Goal: Task Accomplishment & Management: Manage account settings

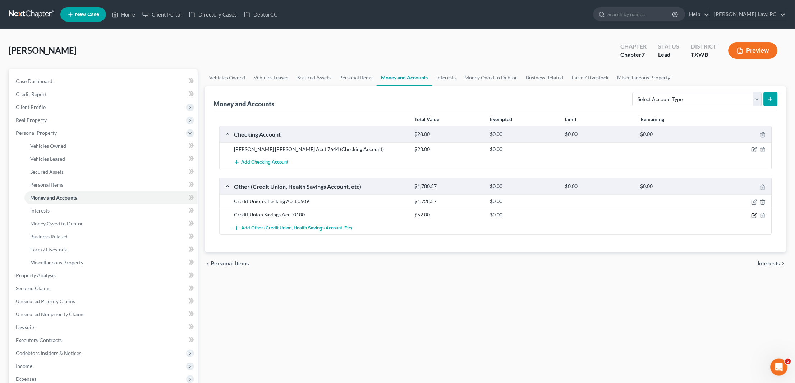
click at [754, 214] on icon "button" at bounding box center [754, 214] width 3 height 3
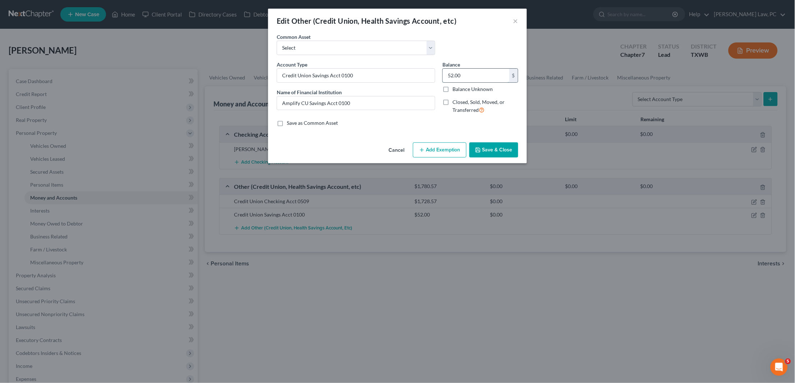
click at [467, 76] on input "52.00" at bounding box center [476, 76] width 66 height 14
type input "50"
click at [488, 149] on button "Save & Close" at bounding box center [493, 149] width 49 height 15
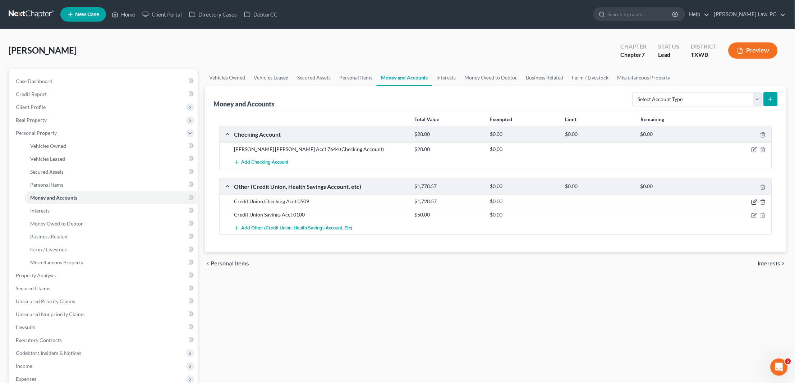
click at [754, 200] on icon "button" at bounding box center [754, 202] width 6 height 6
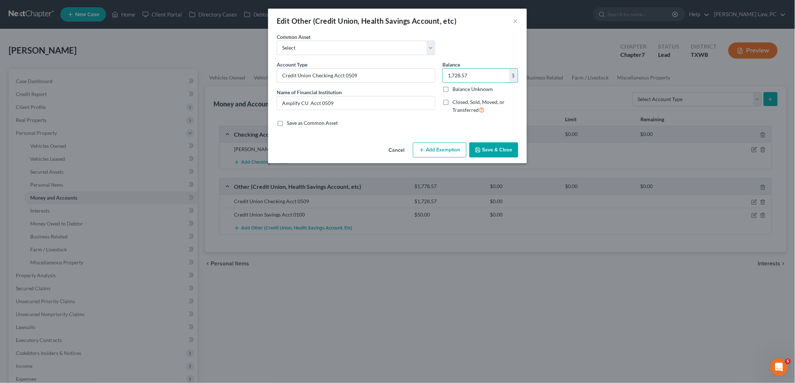
drag, startPoint x: 475, startPoint y: 75, endPoint x: 442, endPoint y: 75, distance: 33.1
click at [442, 75] on div "Balance 1,728.57 $ Balance Unknown Balance Undetermined 1,728.57 $ Balance Unkn…" at bounding box center [480, 90] width 83 height 59
drag, startPoint x: 466, startPoint y: 74, endPoint x: 439, endPoint y: 75, distance: 27.7
click at [439, 75] on div "Balance 1,364.00 $ Balance Unknown Balance Undetermined 1,364 $ Balance Unknown…" at bounding box center [480, 90] width 83 height 59
click at [472, 77] on input "1,364" at bounding box center [476, 76] width 66 height 14
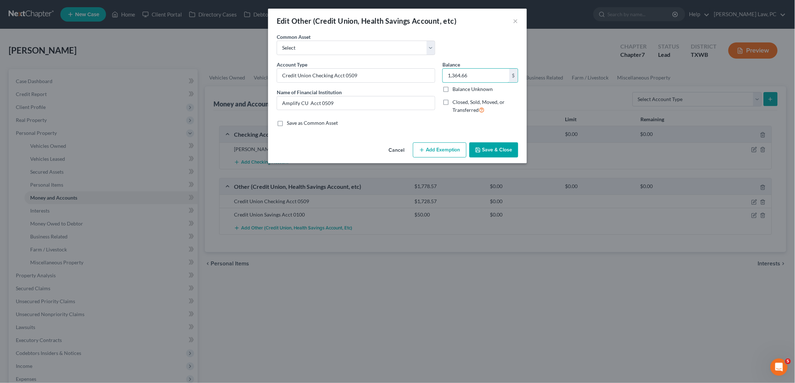
type input "1,364.66"
click at [488, 153] on button "Save & Close" at bounding box center [493, 149] width 49 height 15
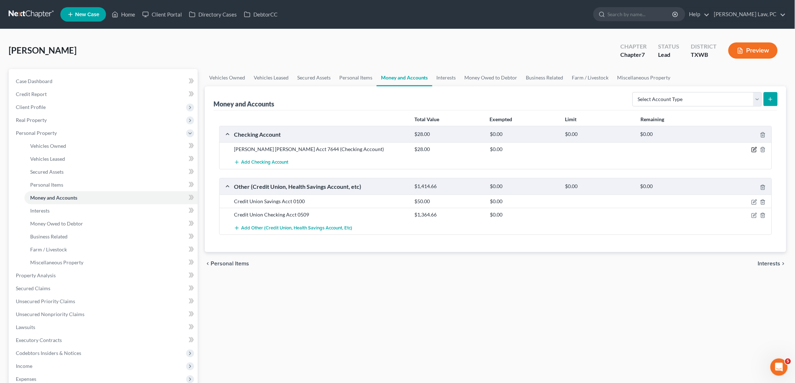
click at [755, 149] on icon "button" at bounding box center [754, 148] width 3 height 3
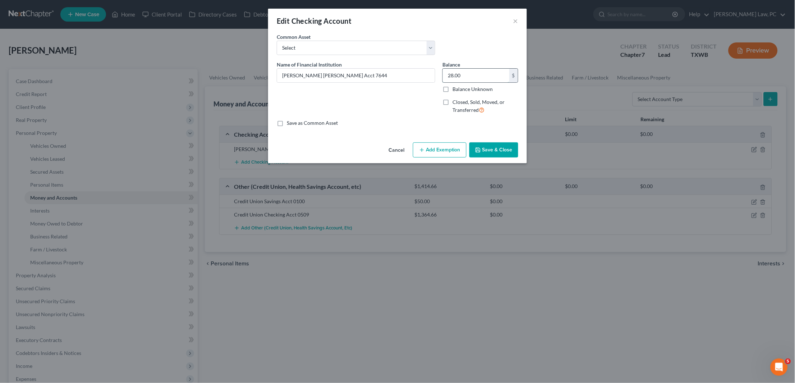
drag, startPoint x: 471, startPoint y: 75, endPoint x: 445, endPoint y: 75, distance: 25.9
click at [445, 75] on input "28.00" at bounding box center [476, 76] width 66 height 14
type input "20"
click at [498, 156] on div "Cancel Add Exemption Save & Close" at bounding box center [397, 151] width 259 height 24
click at [360, 74] on input "[PERSON_NAME] [PERSON_NAME] Acct 7644" at bounding box center [356, 76] width 158 height 14
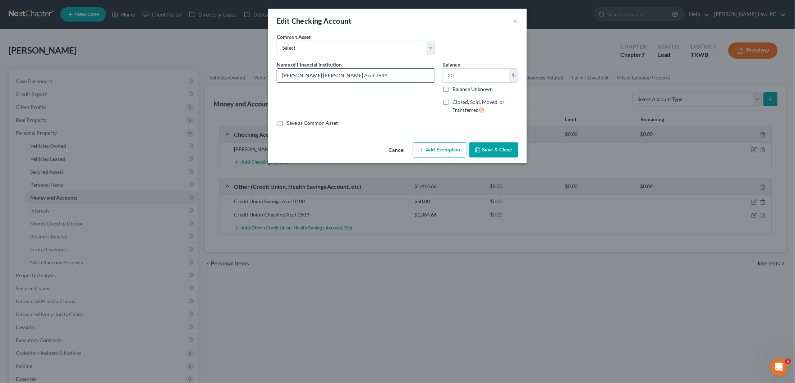
type input "[PERSON_NAME] [PERSON_NAME] Acct 7644"
click at [496, 149] on button "Save & Close" at bounding box center [493, 149] width 49 height 15
